Goal: Transaction & Acquisition: Purchase product/service

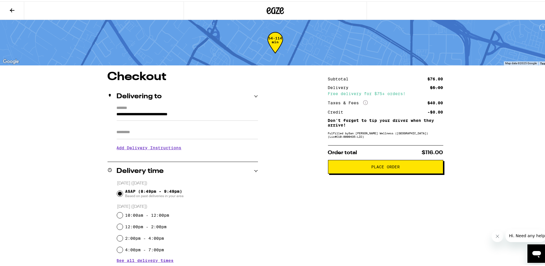
click at [355, 167] on span "Place Order" at bounding box center [385, 165] width 105 height 4
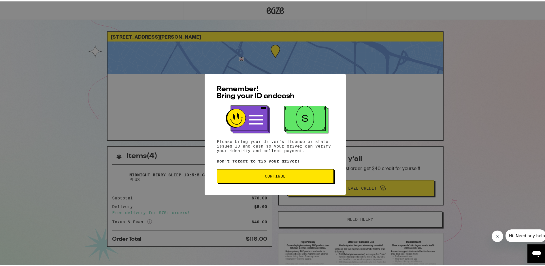
click at [316, 180] on button "Continue" at bounding box center [275, 175] width 117 height 14
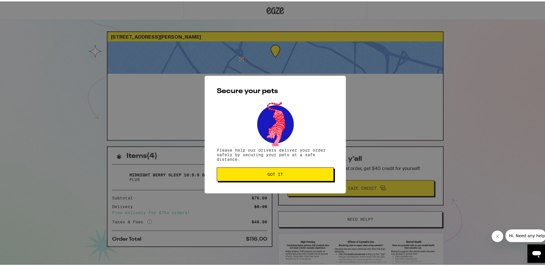
click at [316, 180] on button "Got it" at bounding box center [275, 173] width 117 height 14
